Goal: Register for event/course

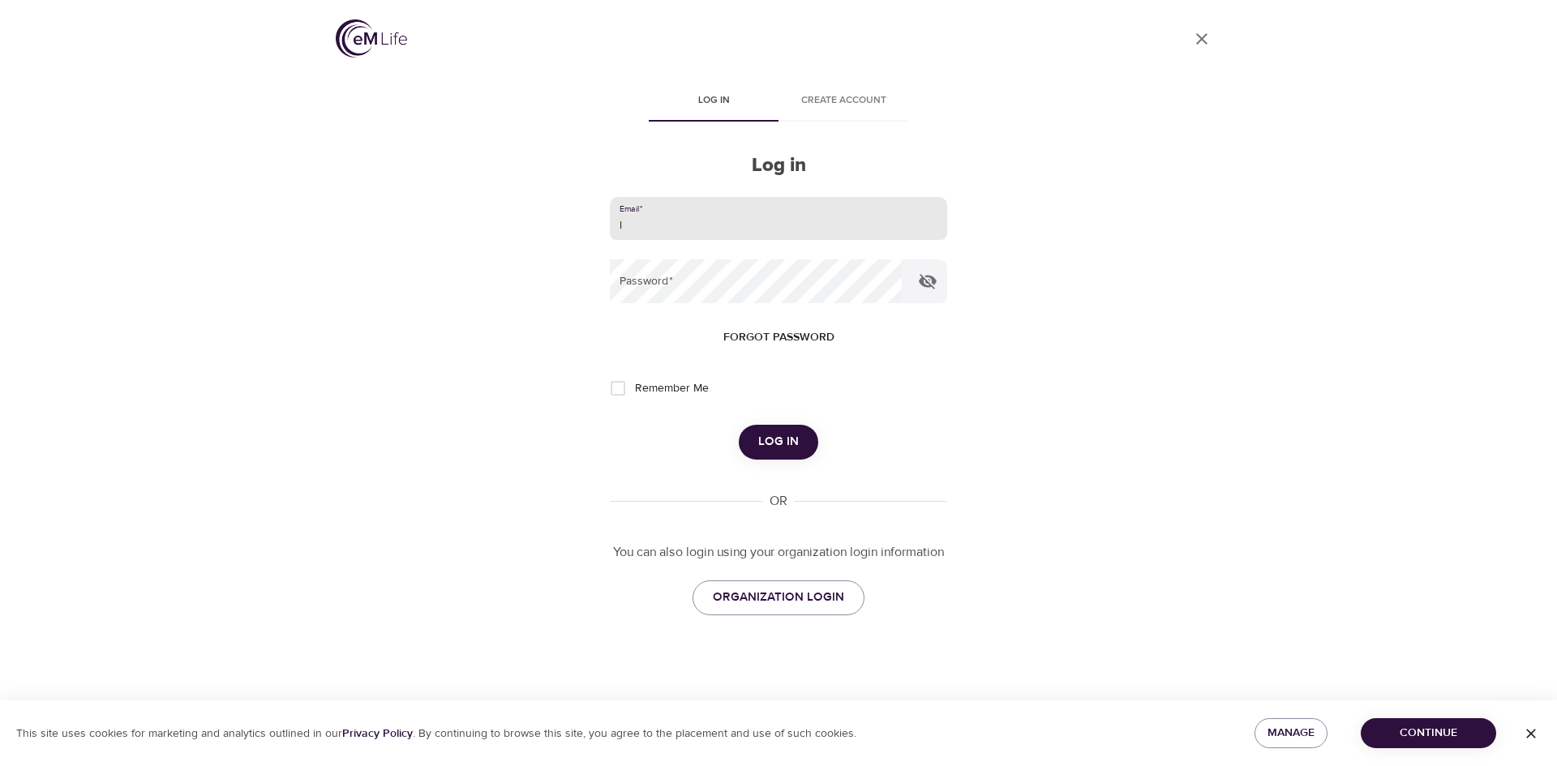
type input "[PERSON_NAME][EMAIL_ADDRESS][PERSON_NAME][DOMAIN_NAME]"
click at [739, 425] on button "Log in" at bounding box center [778, 442] width 79 height 34
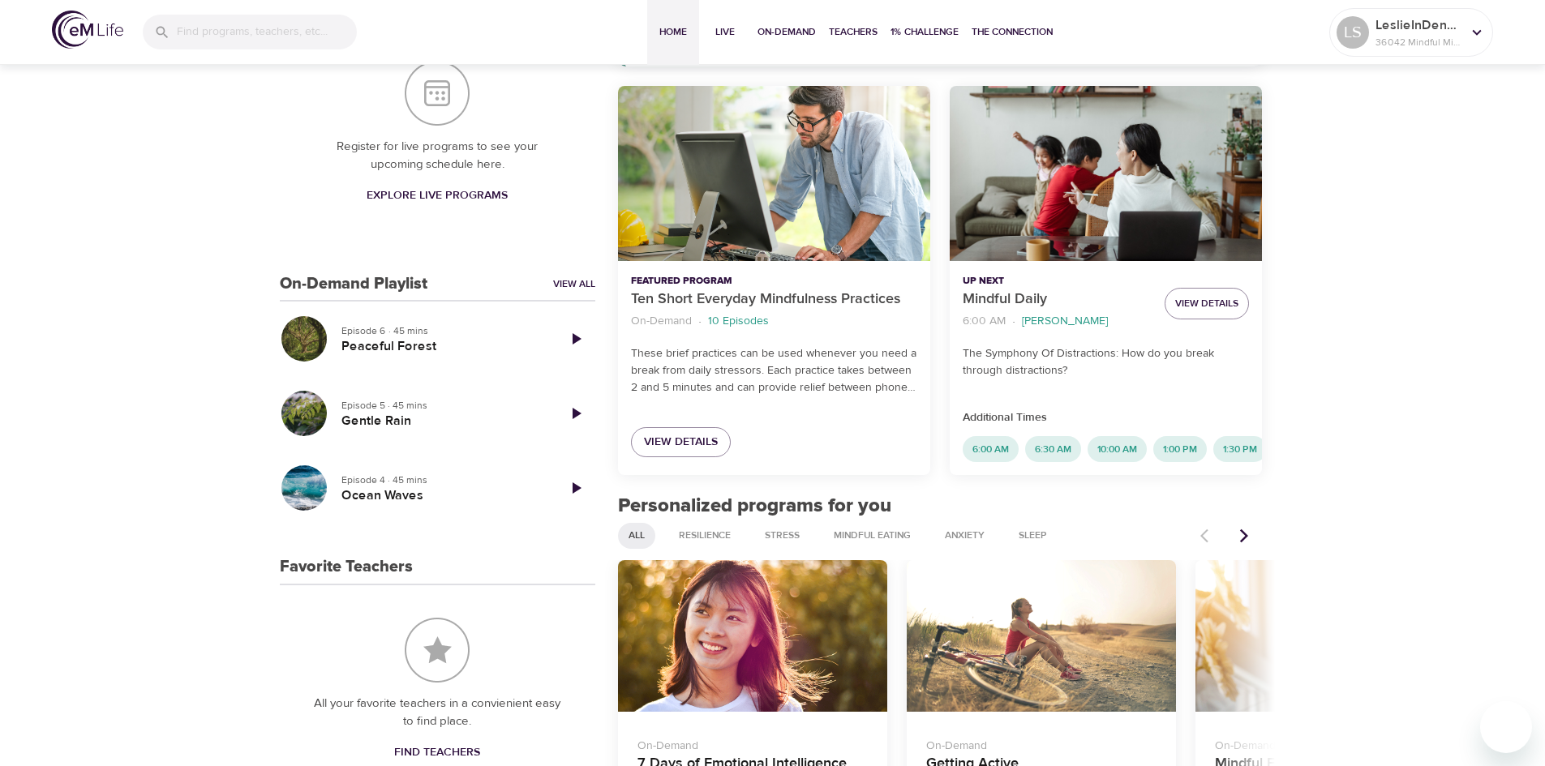
scroll to position [413, 0]
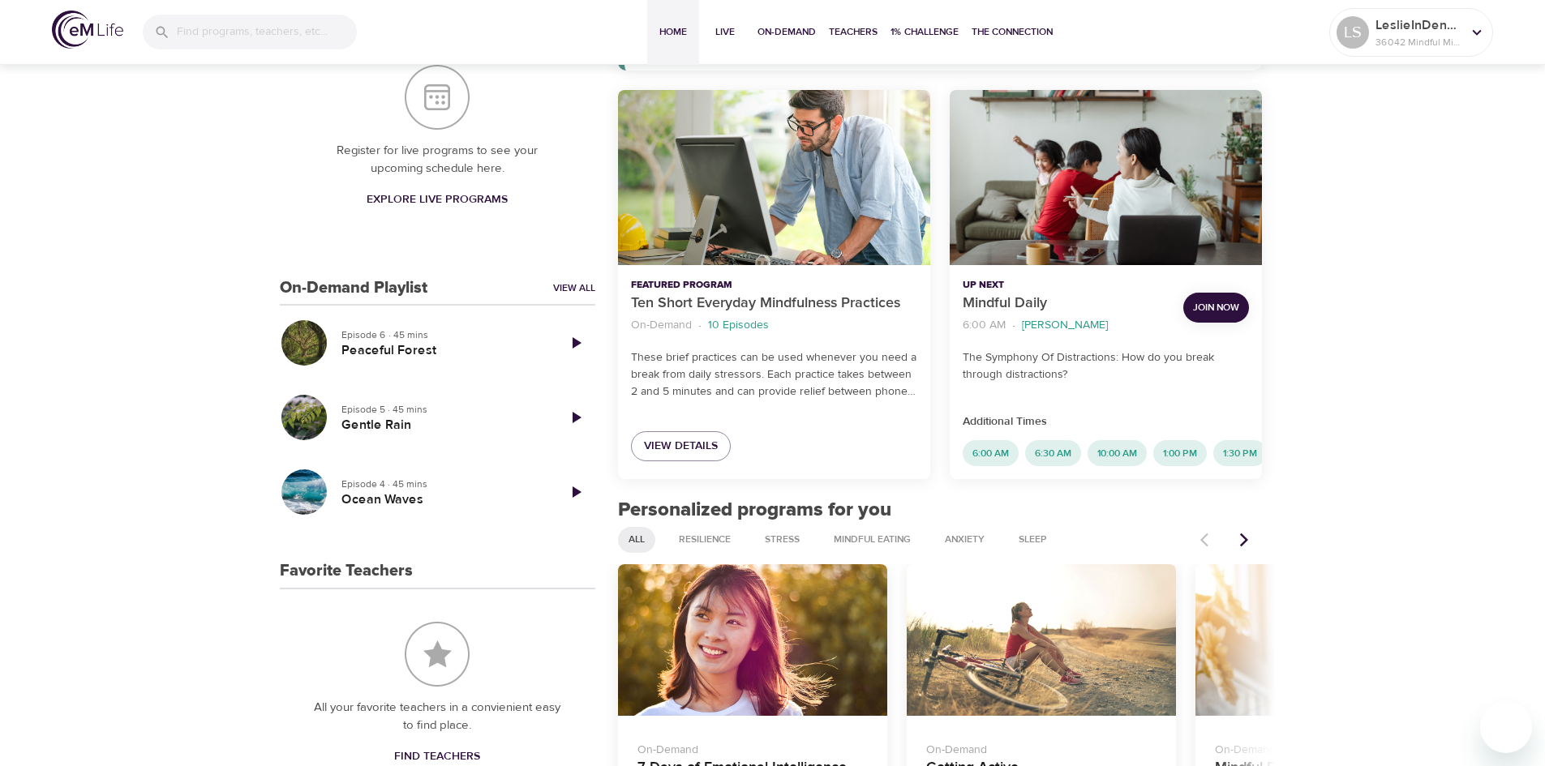
click at [1215, 305] on span "Join Now" at bounding box center [1216, 307] width 46 height 17
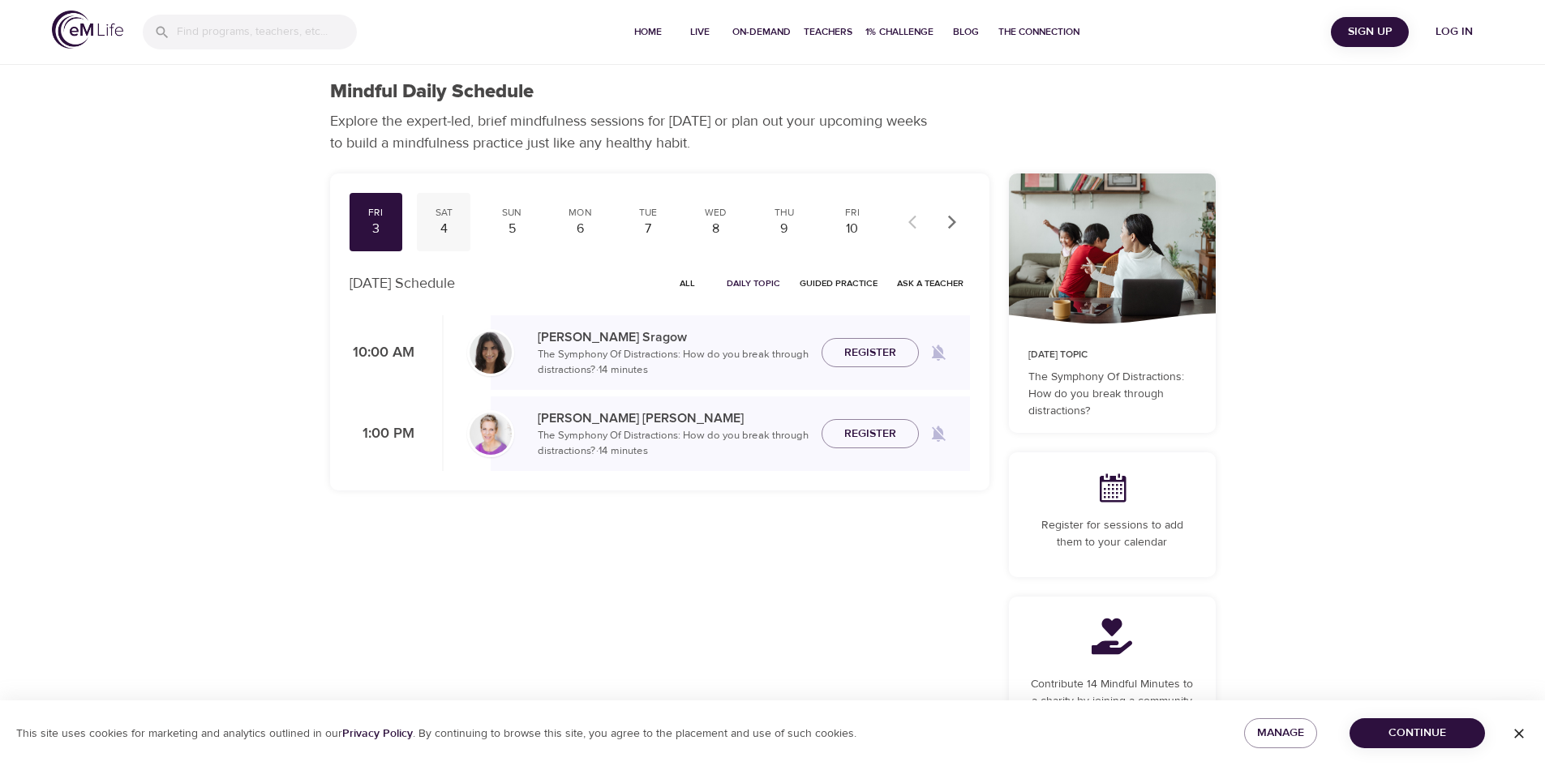
click at [448, 214] on div "Sat" at bounding box center [443, 213] width 41 height 14
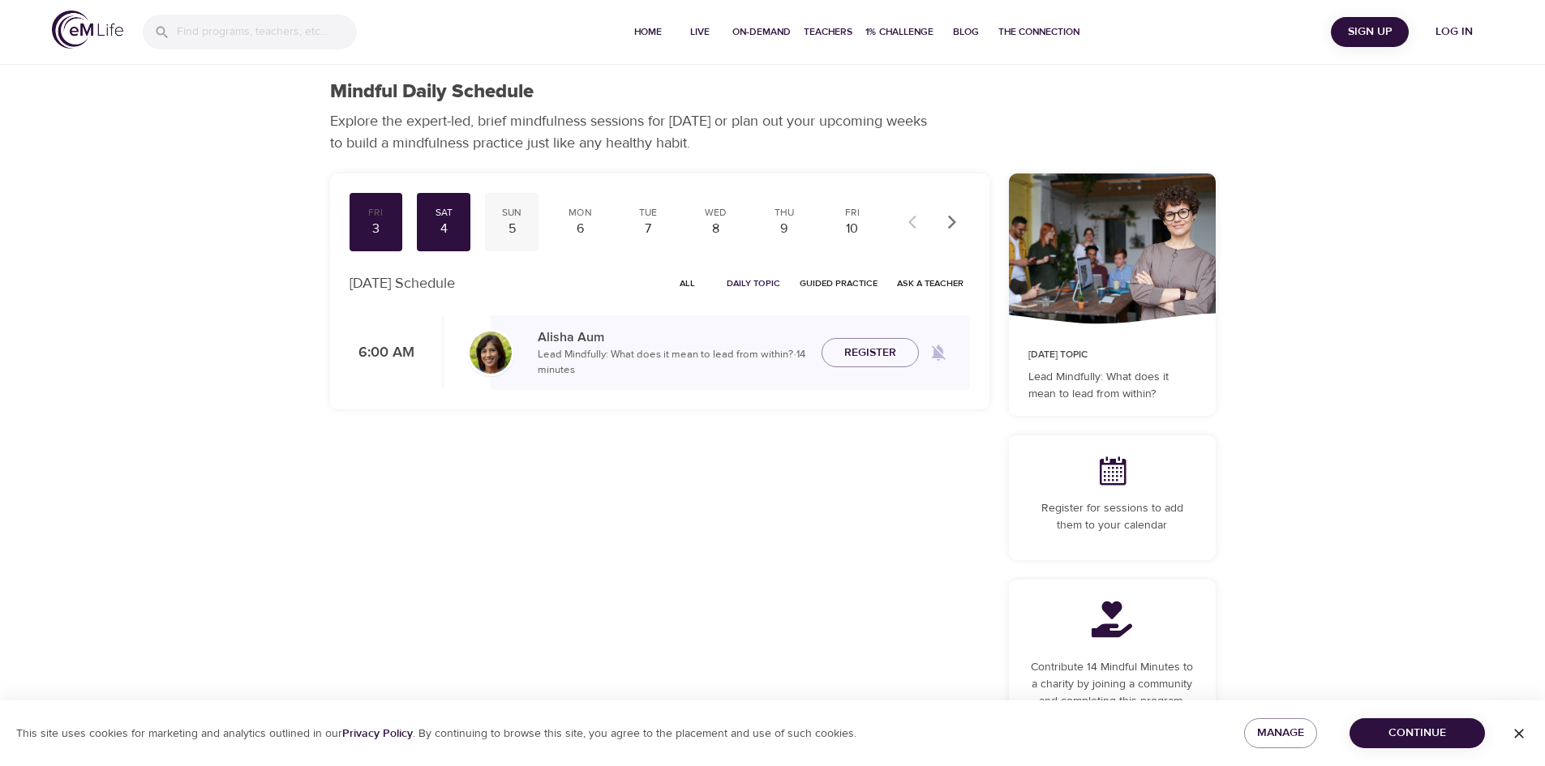
click at [516, 225] on div "5" at bounding box center [511, 229] width 41 height 19
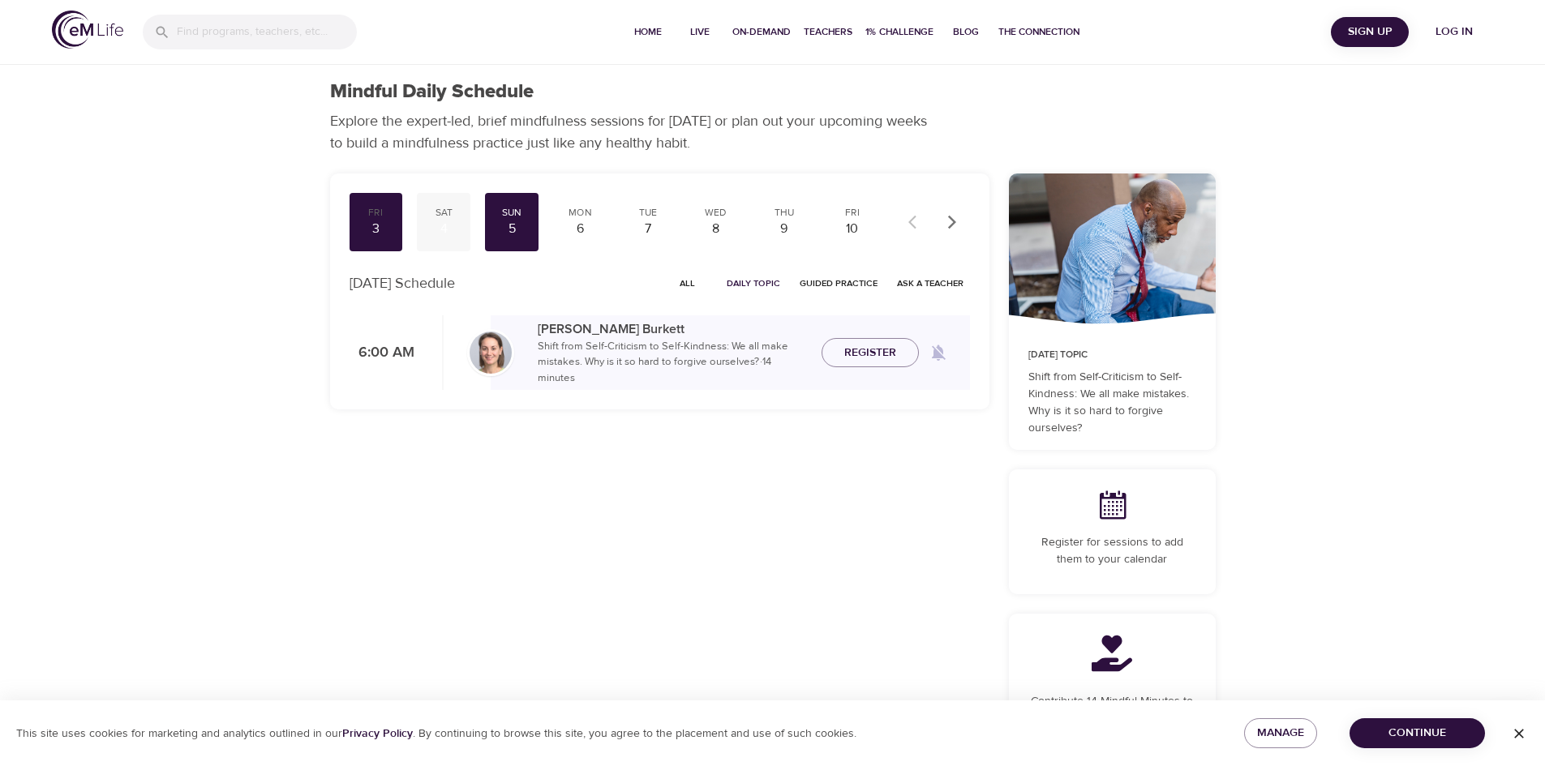
click at [445, 217] on div "Sat" at bounding box center [443, 213] width 41 height 14
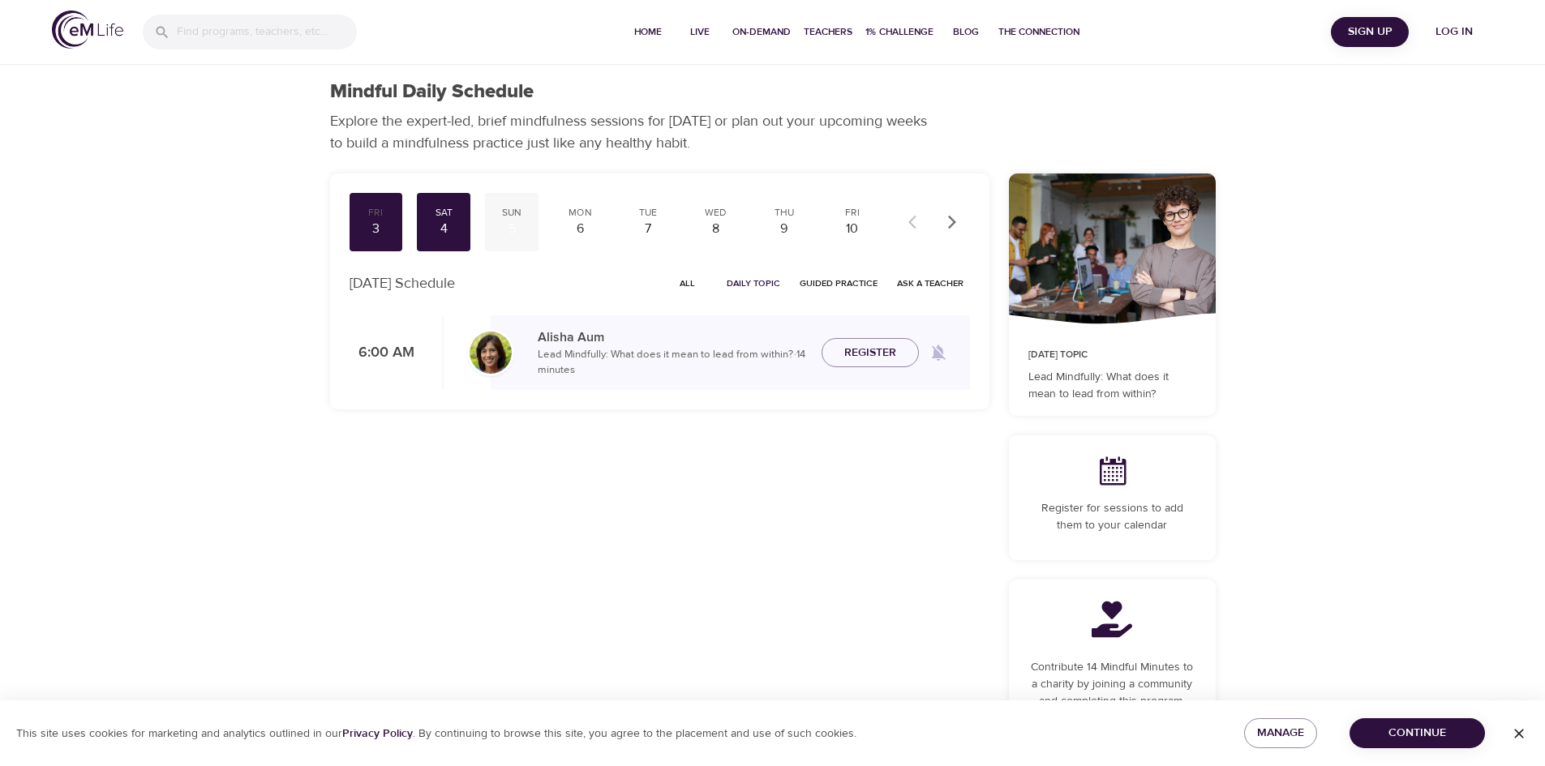
click at [517, 217] on div "Sun" at bounding box center [511, 213] width 41 height 14
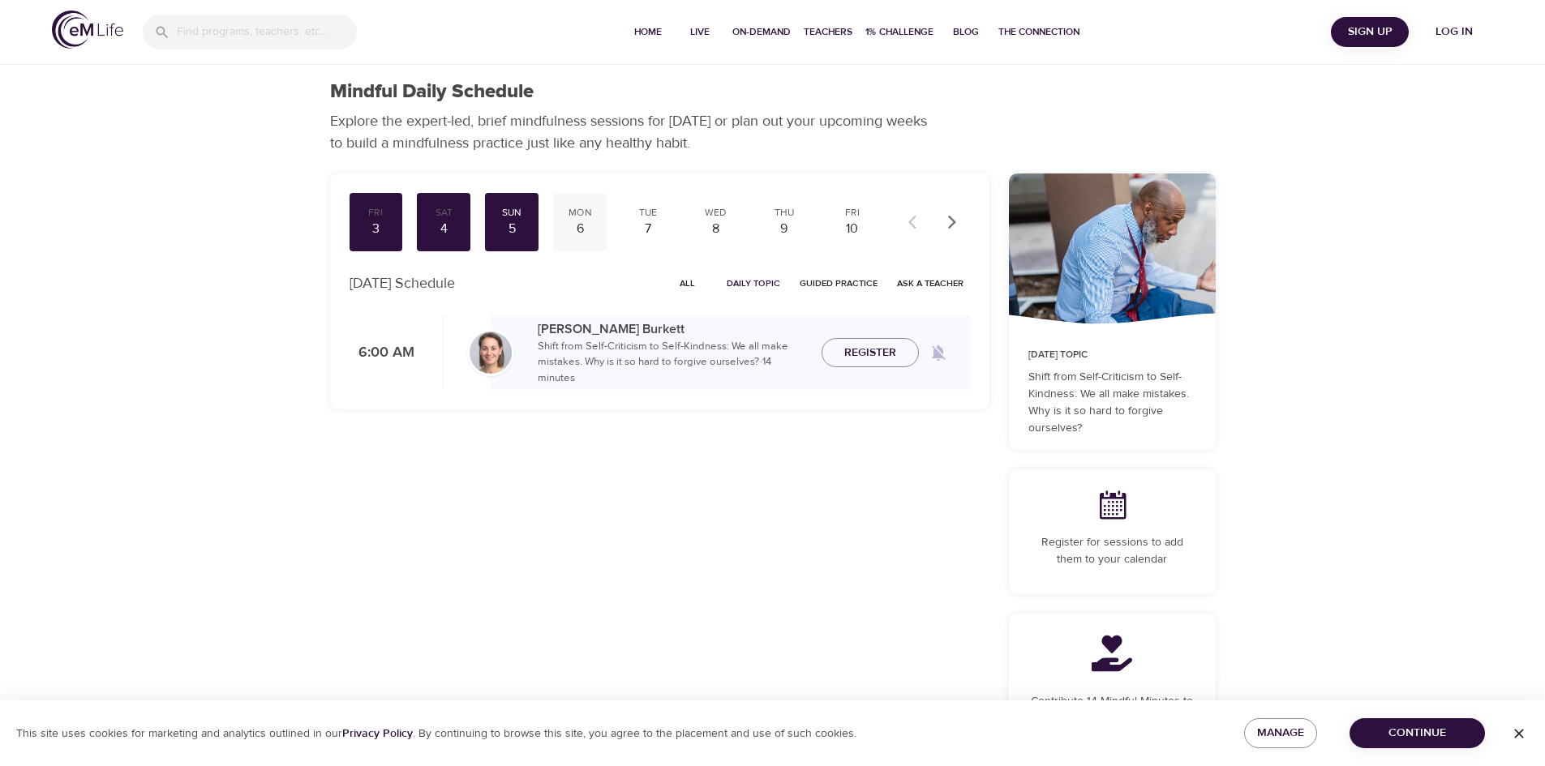
click at [584, 226] on div "6" at bounding box center [580, 229] width 41 height 19
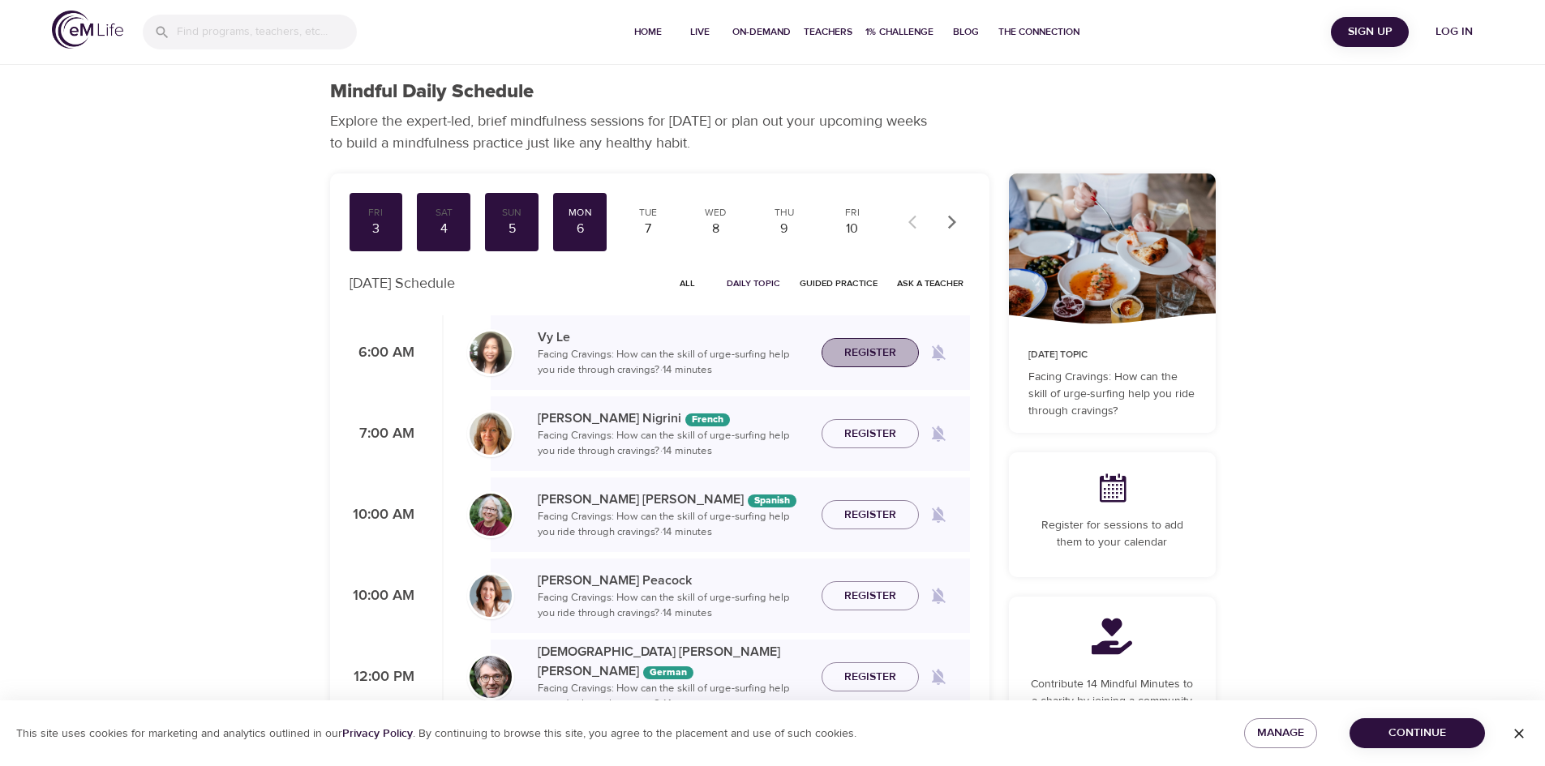
click at [871, 347] on span "Register" at bounding box center [870, 353] width 52 height 20
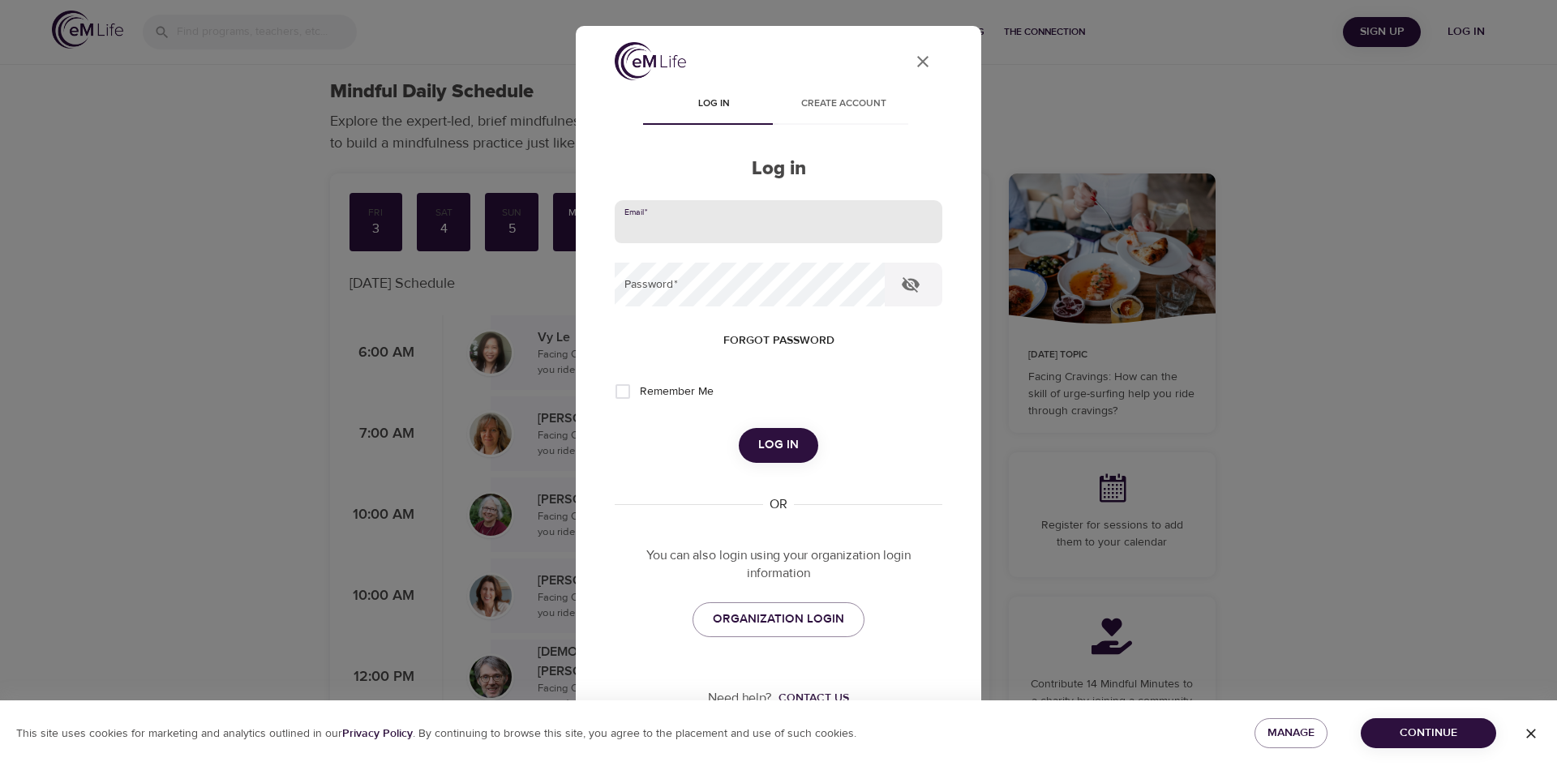
click at [778, 222] on input "email" at bounding box center [779, 222] width 328 height 44
type input "[PERSON_NAME][EMAIL_ADDRESS][PERSON_NAME][DOMAIN_NAME]"
click at [739, 428] on button "Log in" at bounding box center [778, 445] width 79 height 34
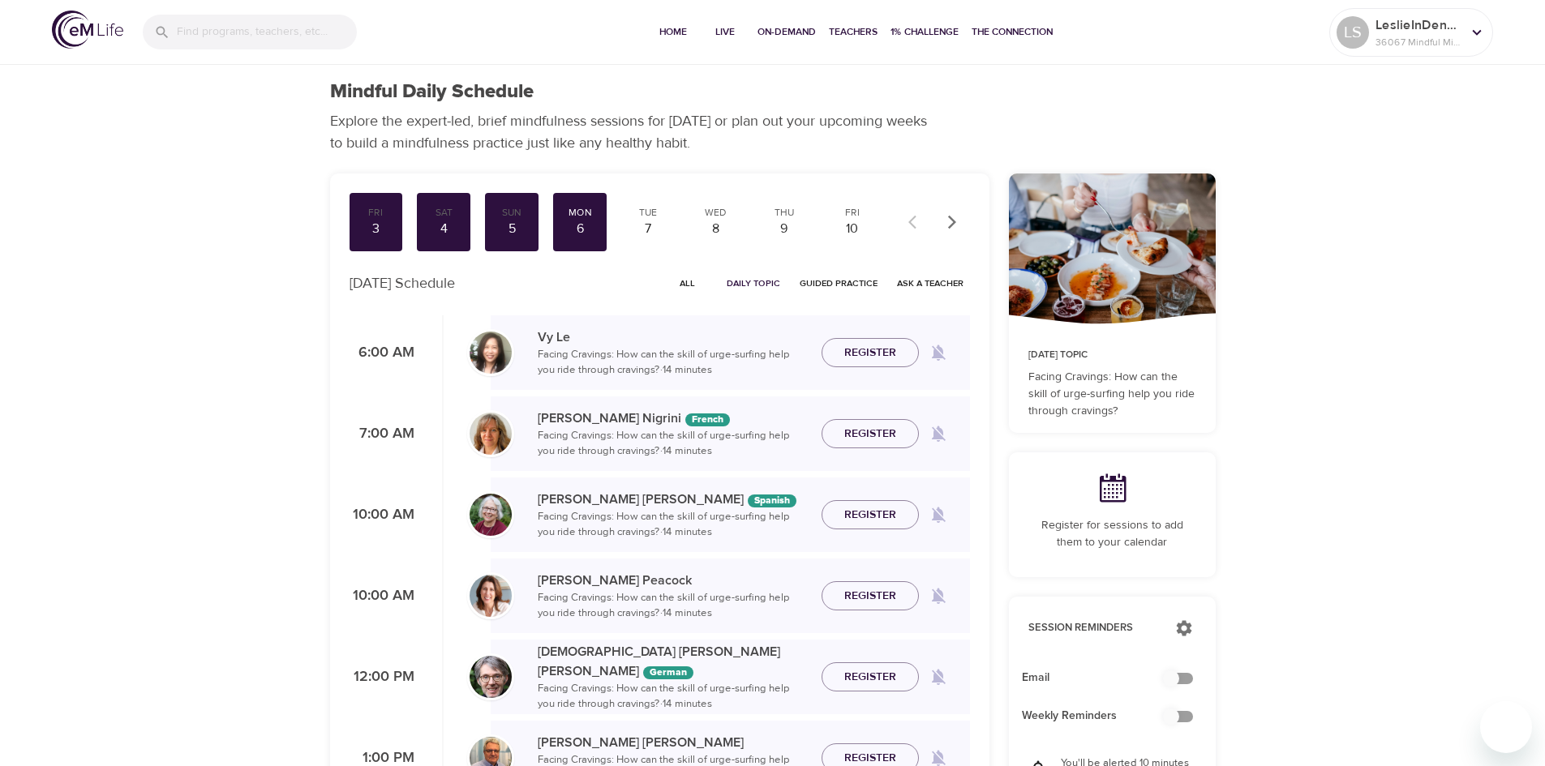
checkbox input "true"
click at [876, 354] on span "Register" at bounding box center [870, 353] width 52 height 20
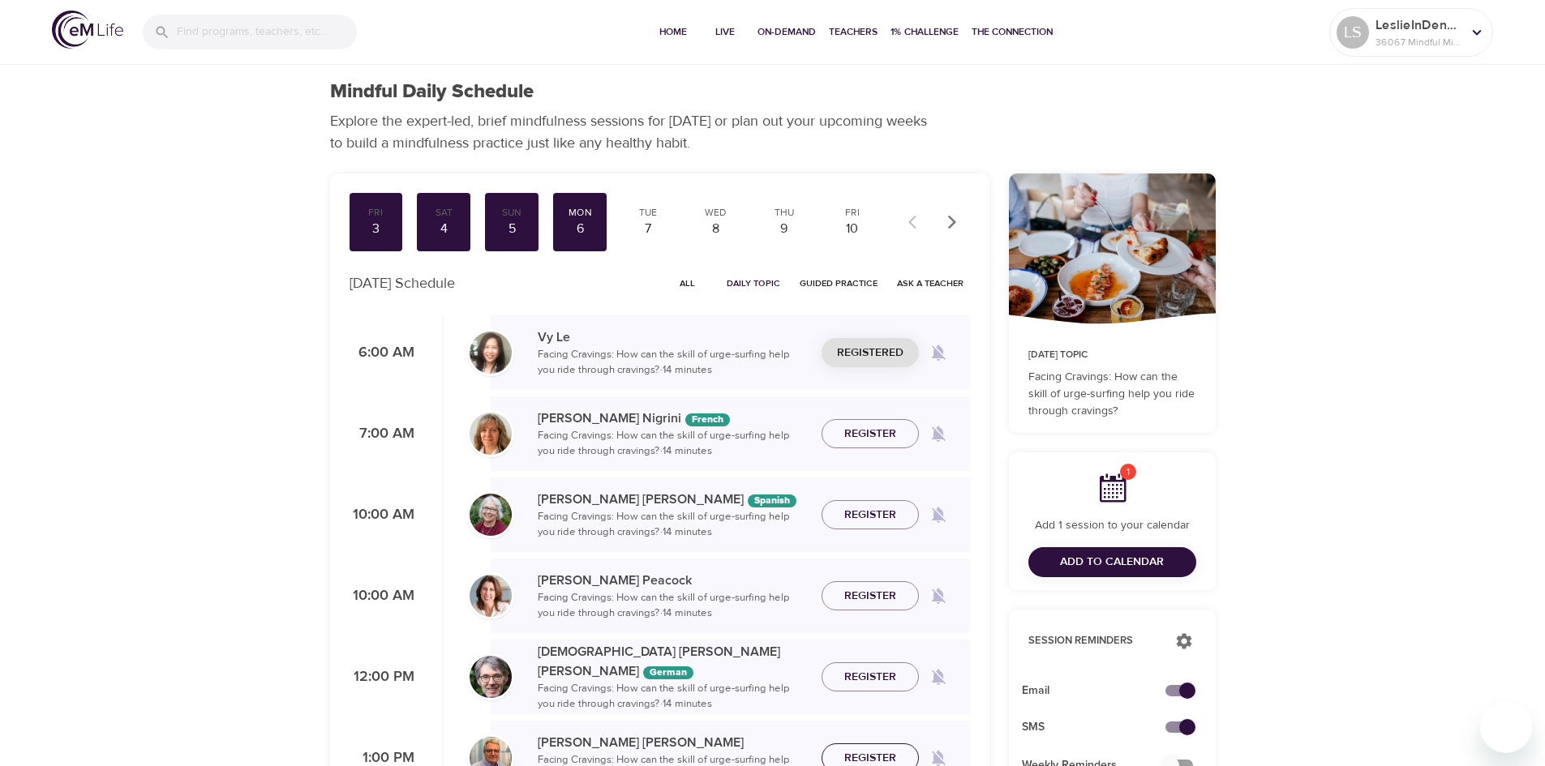
click at [875, 757] on span "Register" at bounding box center [870, 758] width 52 height 20
click at [649, 228] on div "7" at bounding box center [648, 229] width 41 height 19
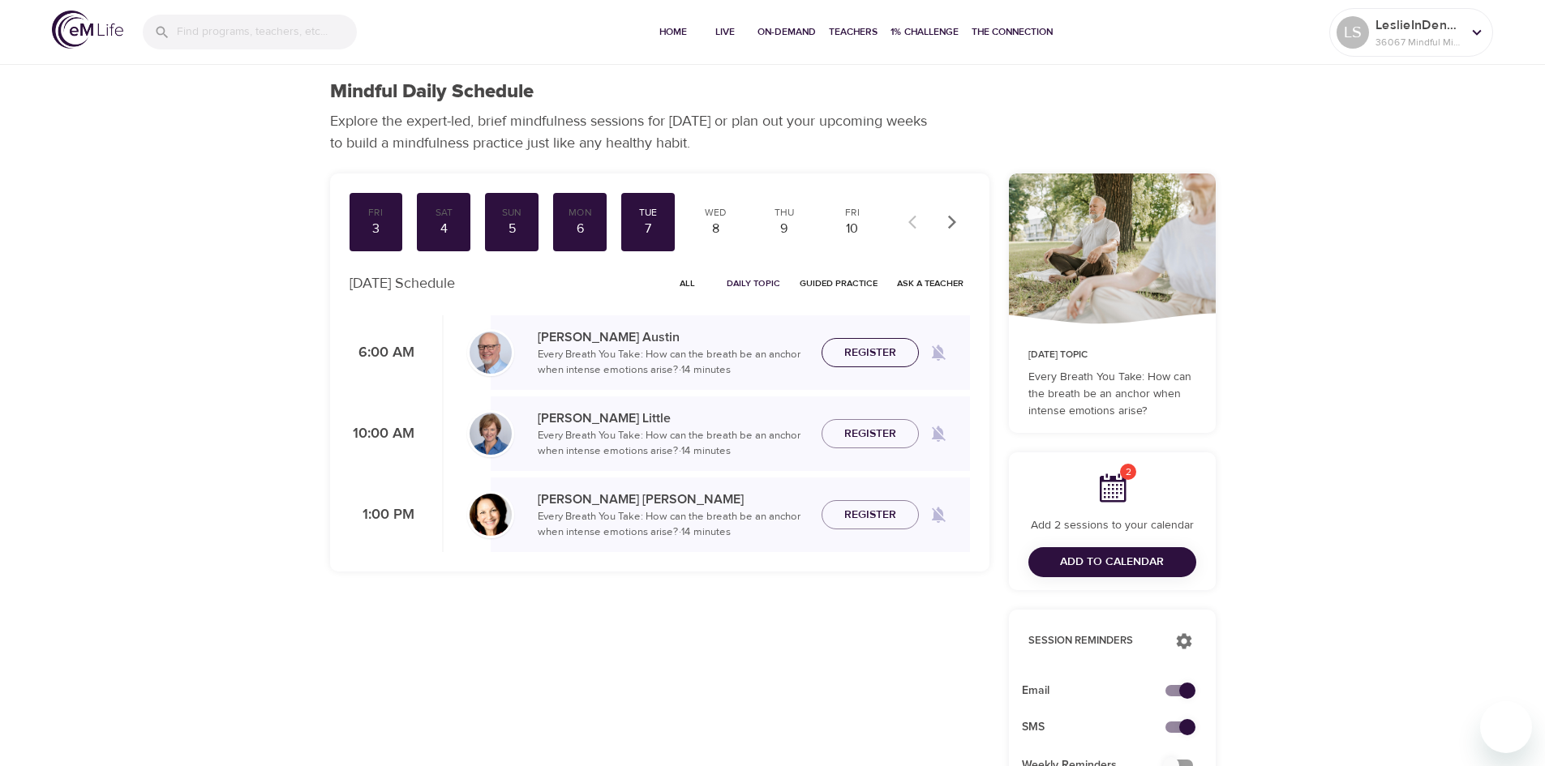
click at [881, 349] on span "Register" at bounding box center [870, 353] width 52 height 20
click at [718, 226] on div "8" at bounding box center [716, 229] width 41 height 19
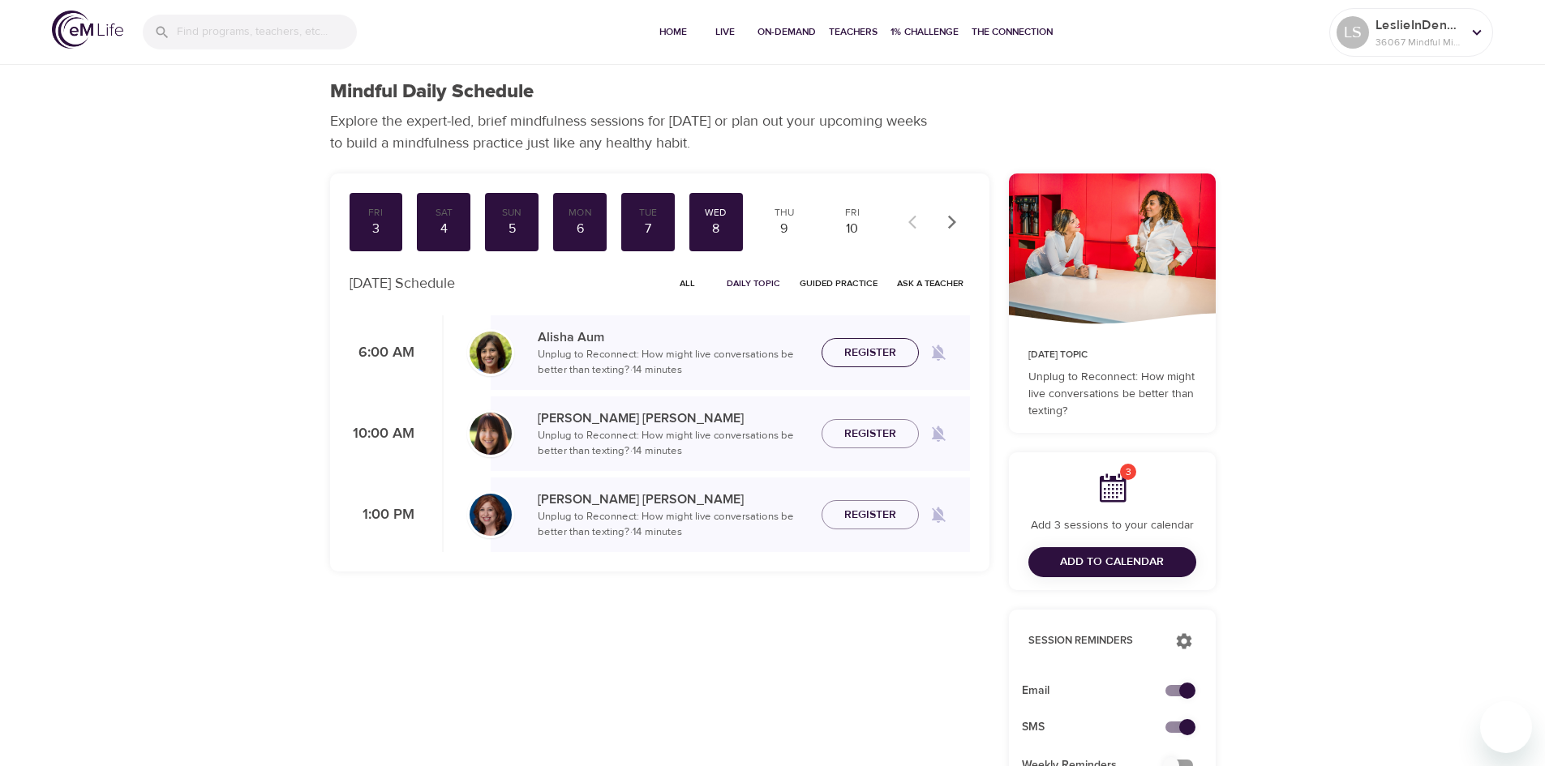
click at [872, 347] on span "Register" at bounding box center [870, 353] width 52 height 20
click at [891, 512] on span "Register" at bounding box center [870, 515] width 52 height 20
click at [790, 232] on div "9" at bounding box center [784, 229] width 41 height 19
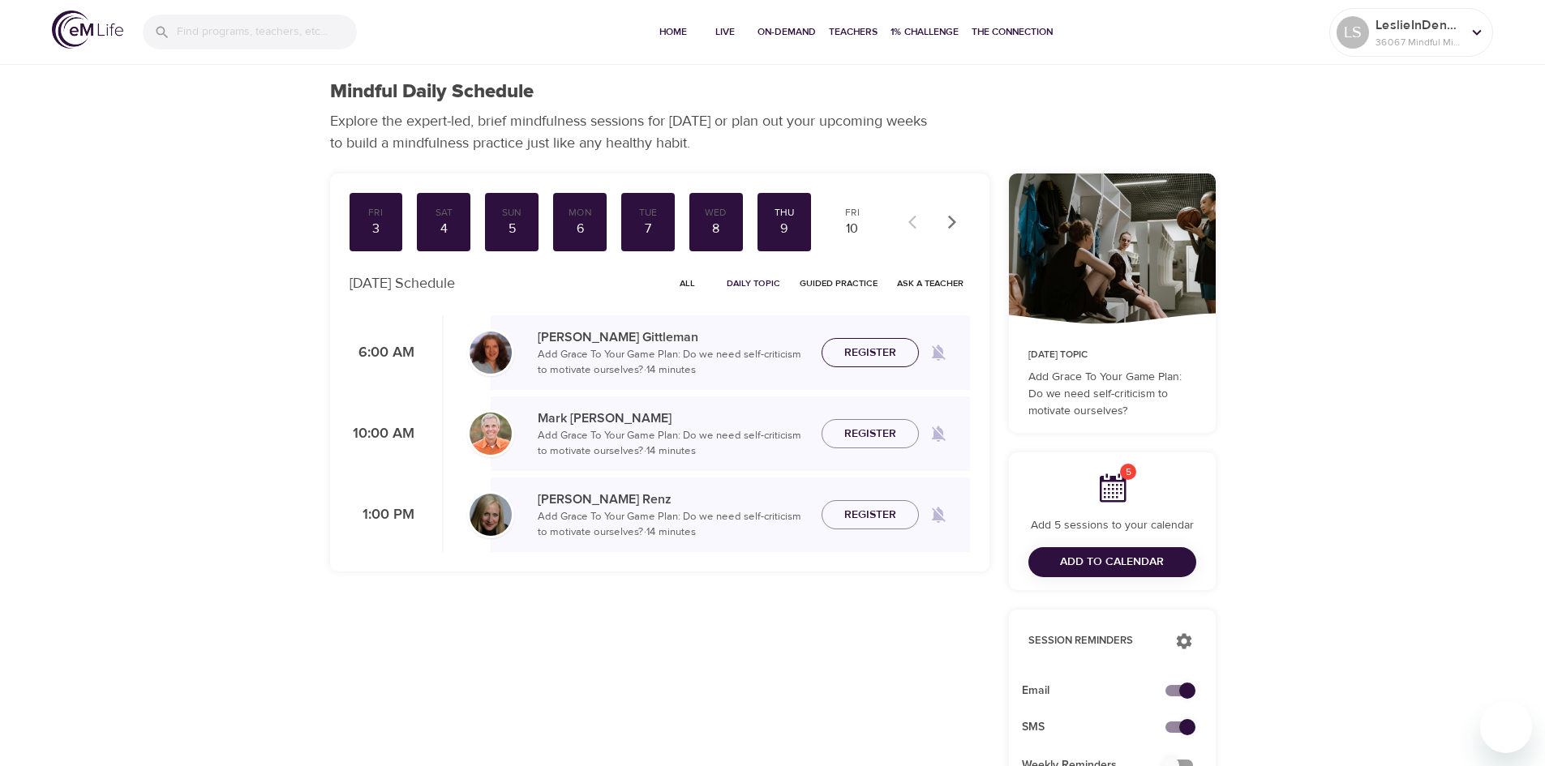
click at [880, 359] on span "Register" at bounding box center [870, 353] width 52 height 20
click at [851, 236] on div "10" at bounding box center [852, 229] width 41 height 19
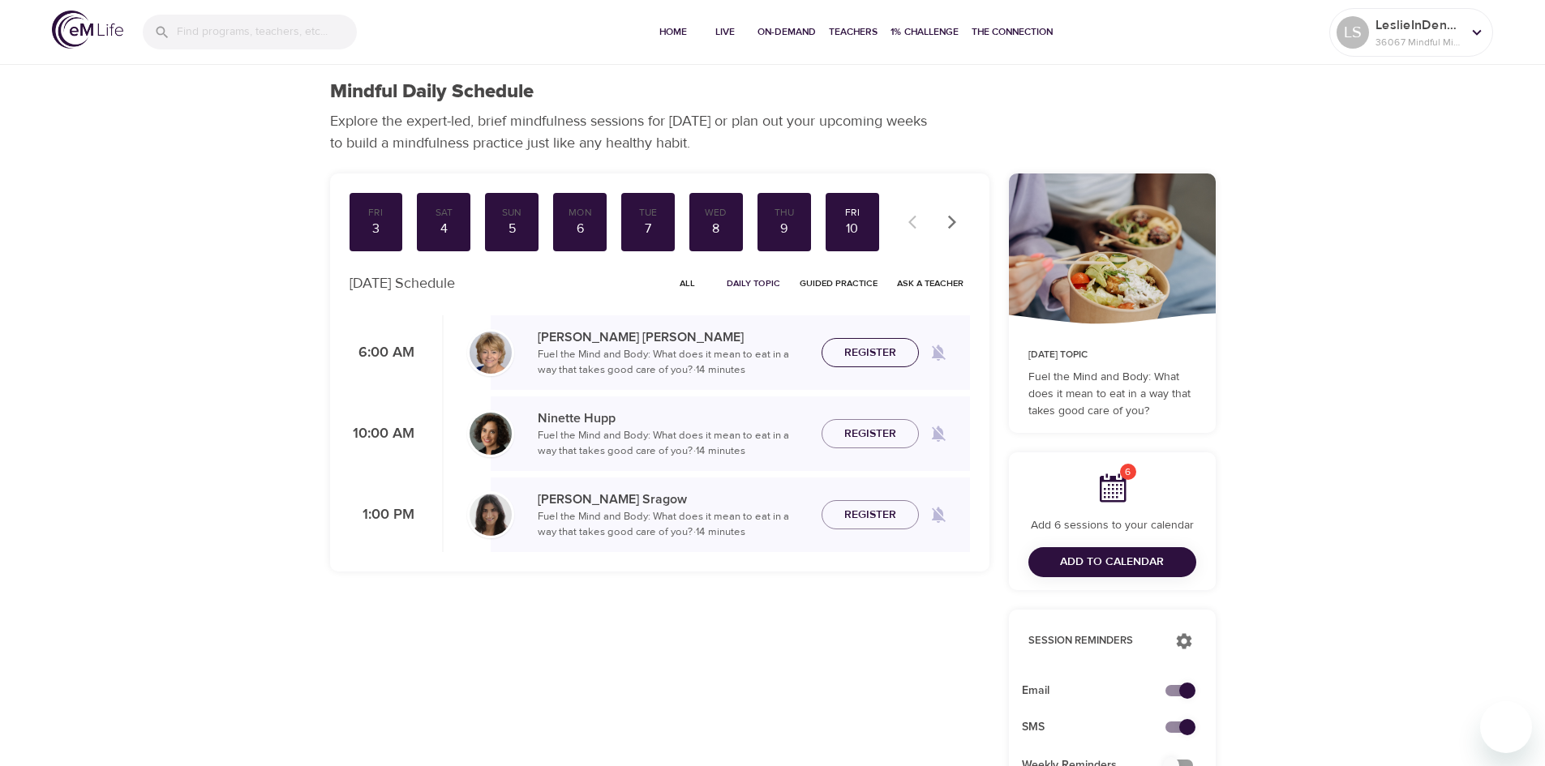
click at [877, 352] on span "Register" at bounding box center [870, 353] width 52 height 20
